Goal: Feedback & Contribution: Submit feedback/report problem

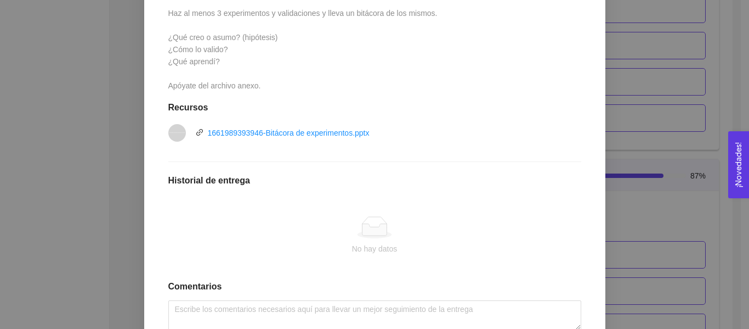
scroll to position [383, 0]
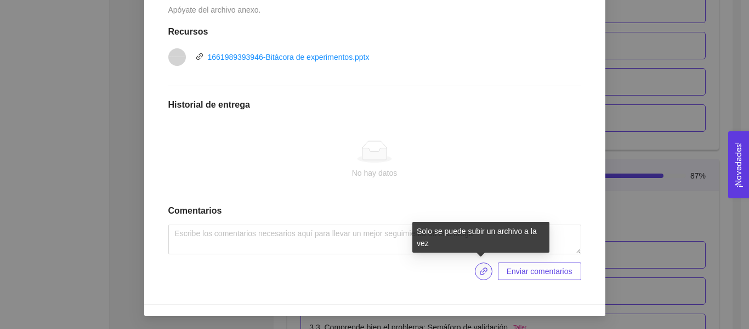
click at [476, 271] on span "link" at bounding box center [484, 271] width 16 height 9
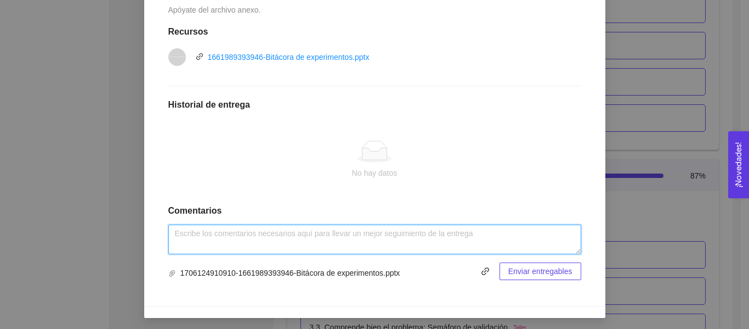
click at [401, 249] on textarea at bounding box center [374, 239] width 413 height 30
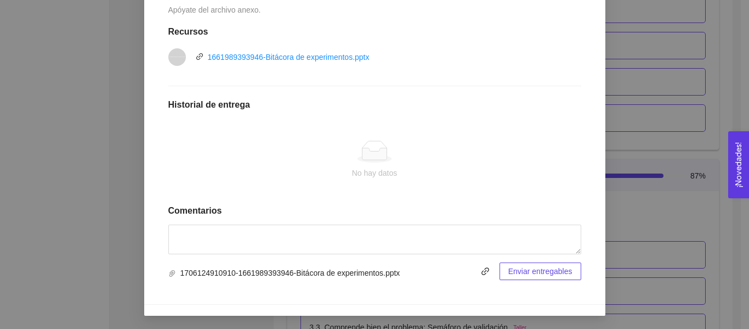
click at [526, 268] on span "Enviar entregables" at bounding box center [540, 271] width 64 height 12
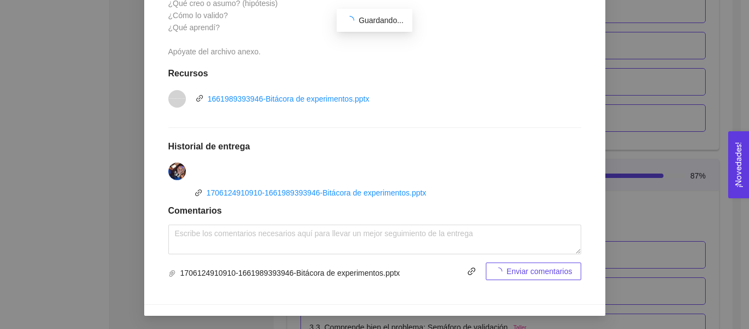
scroll to position [341, 0]
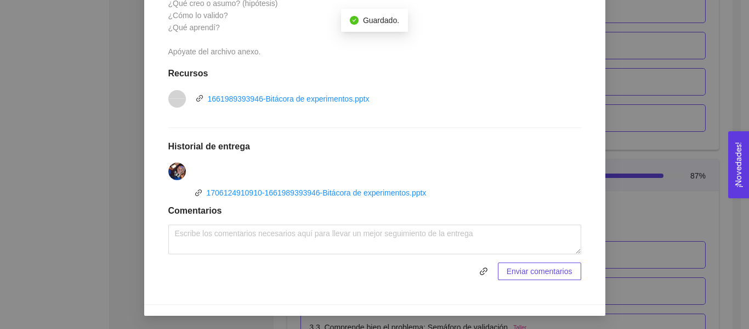
click at [653, 55] on div "2. HIPÓTESIS DEL MODELO DE NEGOCIO El emprendedor puede establecer su hipótesis…" at bounding box center [374, 164] width 749 height 329
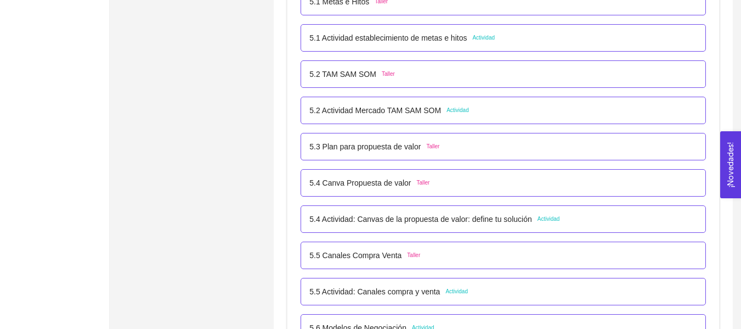
scroll to position [2236, 0]
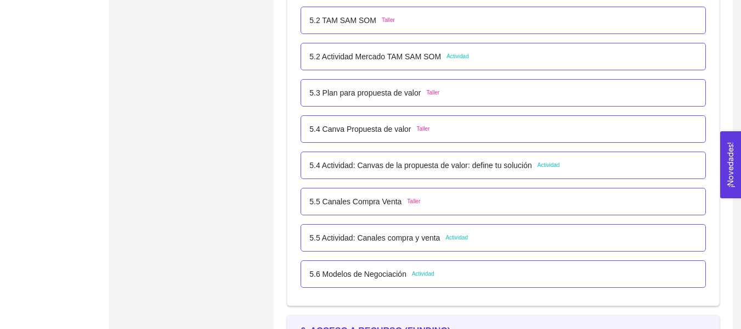
click at [427, 244] on div "5.5 Actividad: Canales compra y venta Actividad" at bounding box center [503, 237] width 405 height 27
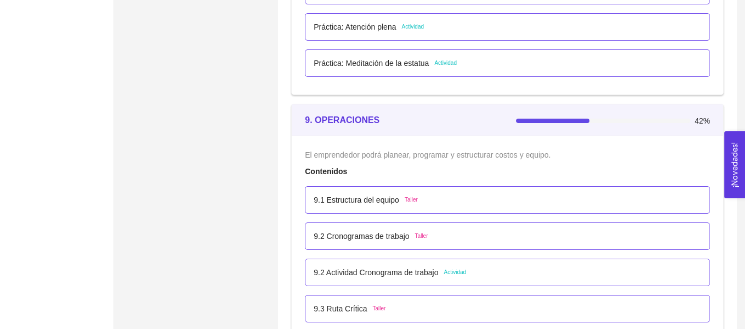
scroll to position [3529, 0]
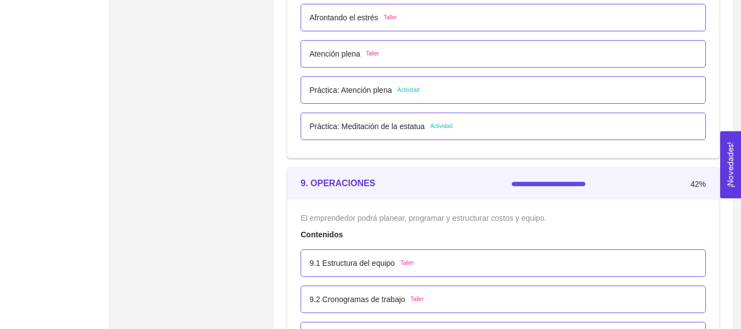
click at [409, 95] on div "Práctica: Atención plena Actividad" at bounding box center [364, 90] width 110 height 12
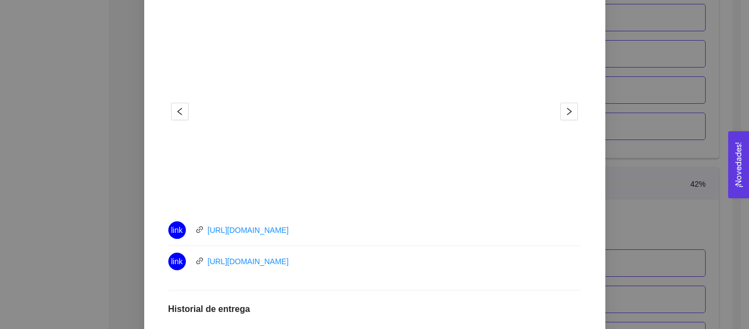
scroll to position [370, 0]
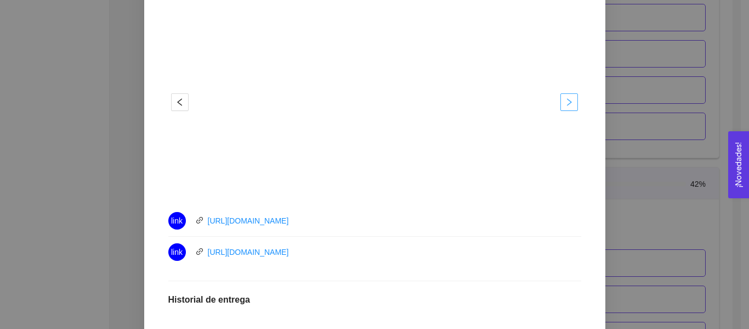
click at [575, 101] on div "1 2" at bounding box center [374, 101] width 413 height 197
click at [572, 102] on span "right" at bounding box center [569, 102] width 16 height 9
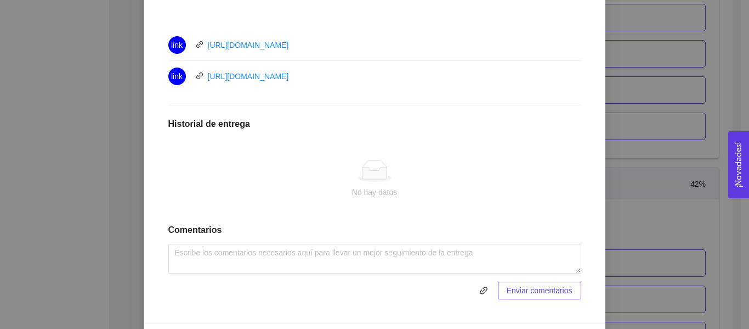
scroll to position [564, 0]
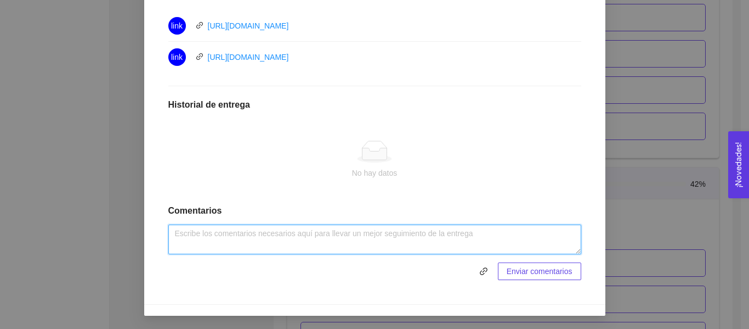
click at [432, 247] on textarea at bounding box center [374, 239] width 413 height 30
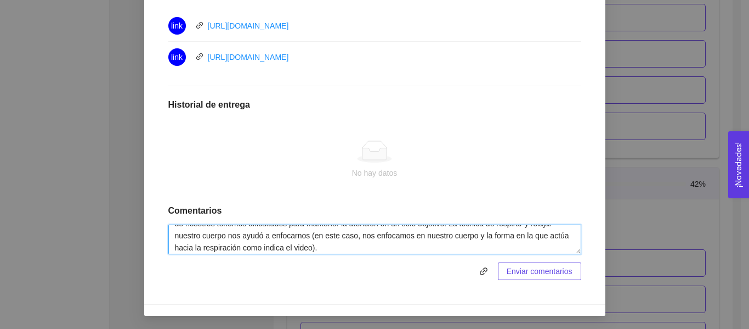
scroll to position [24, 0]
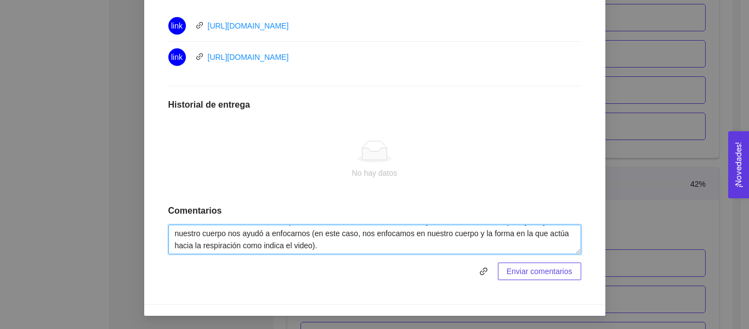
click at [425, 247] on textarea "Realizamos la practica de manera individual y despues de manera grupal. Individ…" at bounding box center [374, 239] width 413 height 30
type textarea "Realizamos la practica de manera individual y después de manera grupal. Individ…"
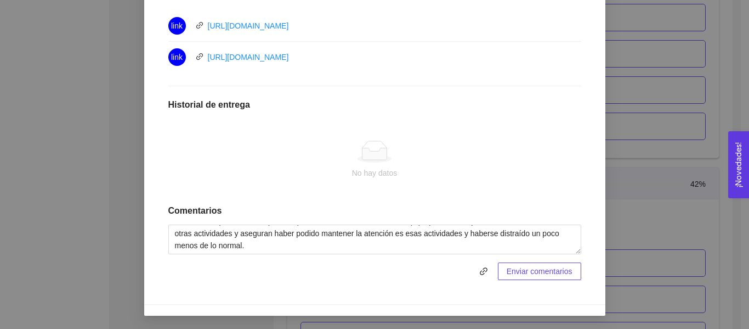
click at [542, 274] on span "Enviar comentarios" at bounding box center [540, 271] width 66 height 12
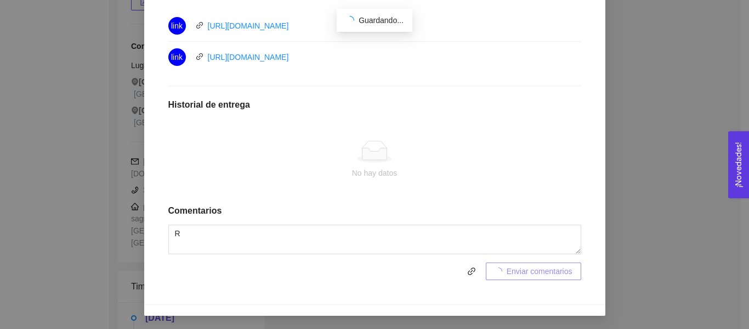
scroll to position [3529, 0]
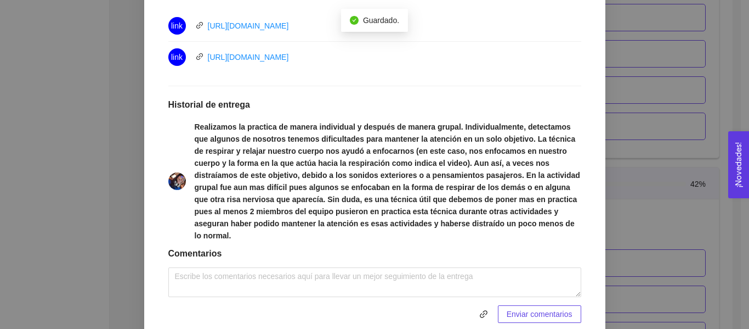
click at [663, 91] on div "8. BIENESTAR El emprendedor tendrá la capacidad de Microresilencia, Manejo de e…" at bounding box center [374, 164] width 749 height 329
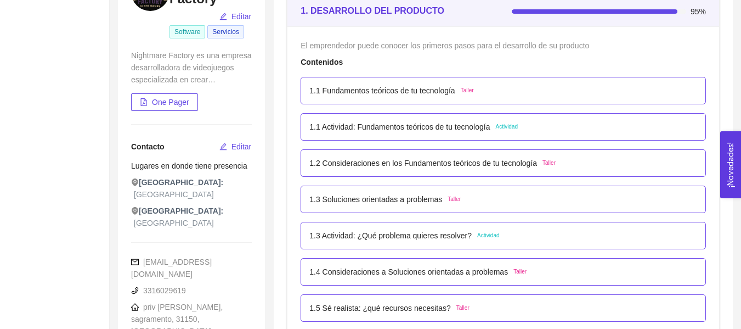
scroll to position [71, 0]
